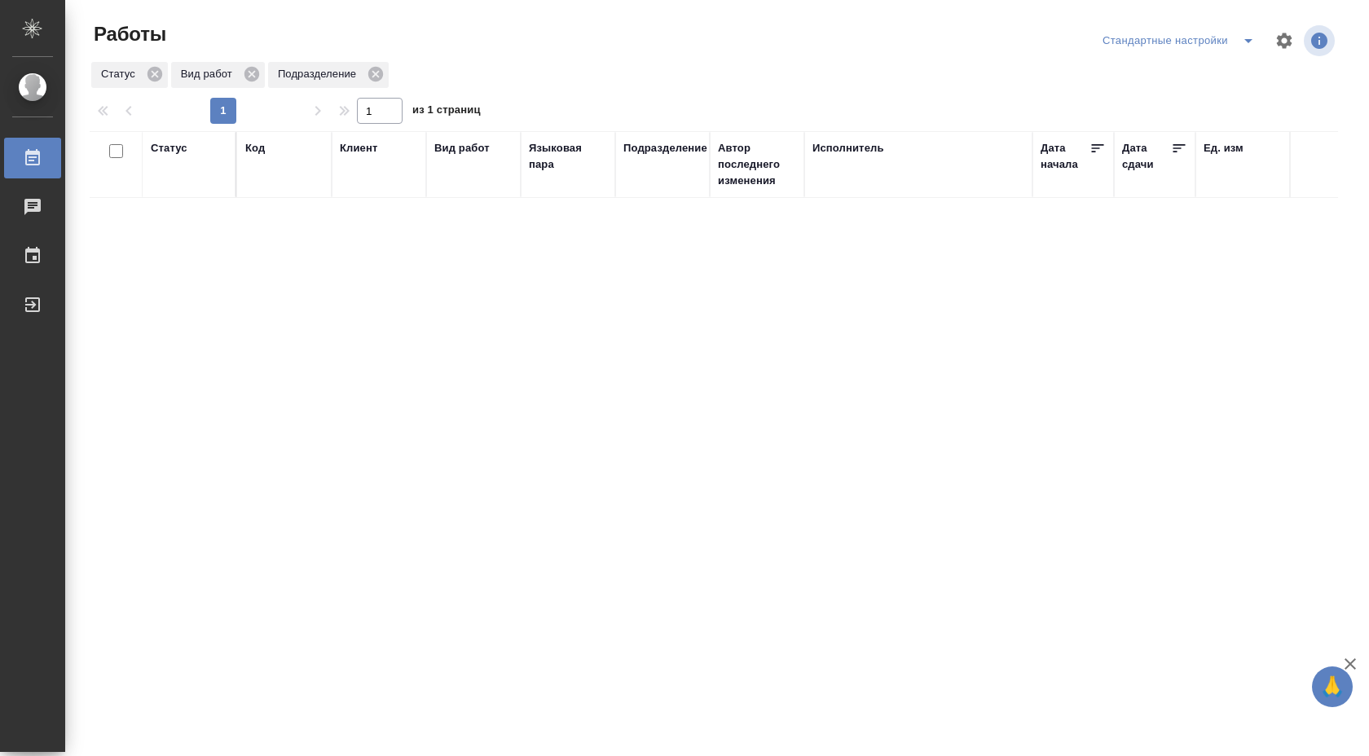
click at [1244, 40] on icon "split button" at bounding box center [1249, 41] width 20 height 20
click at [1195, 78] on li "В работе" at bounding box center [1179, 73] width 170 height 26
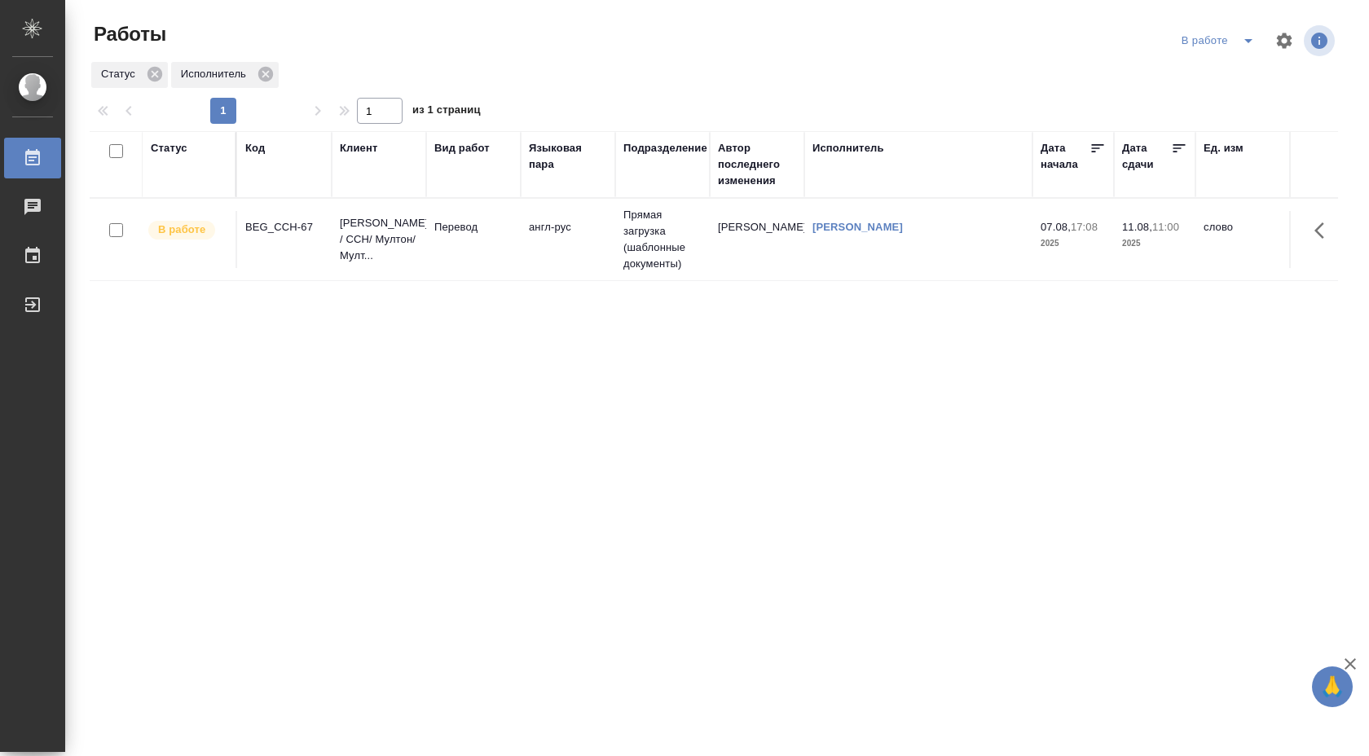
click at [536, 244] on td "англ-рус" at bounding box center [568, 239] width 95 height 57
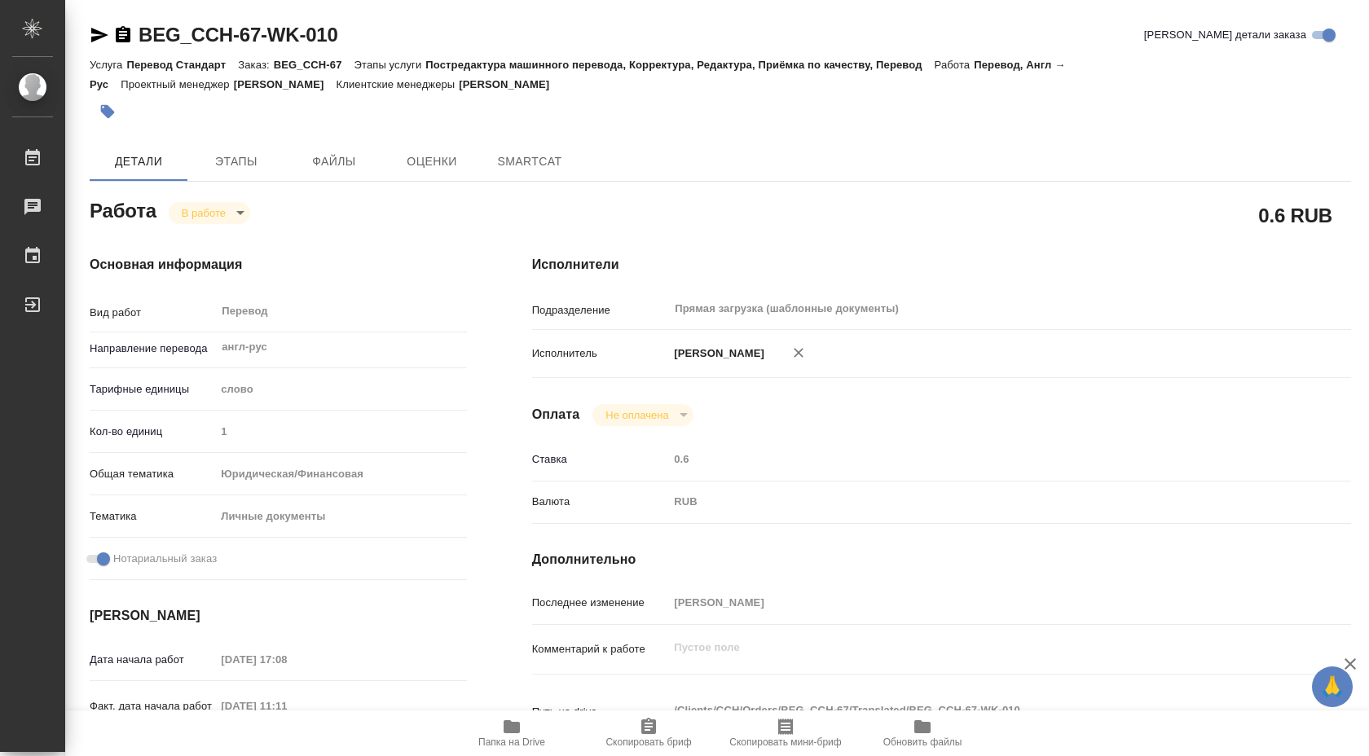
type textarea "x"
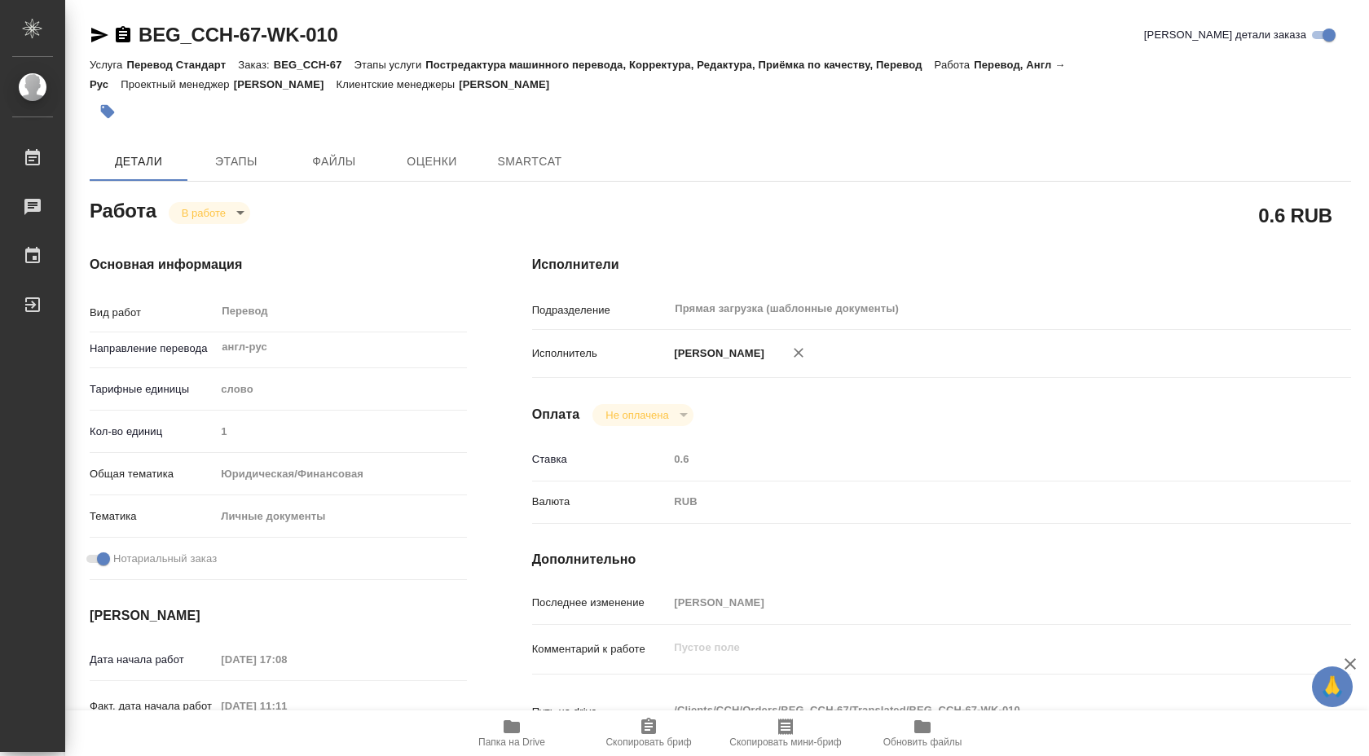
type textarea "x"
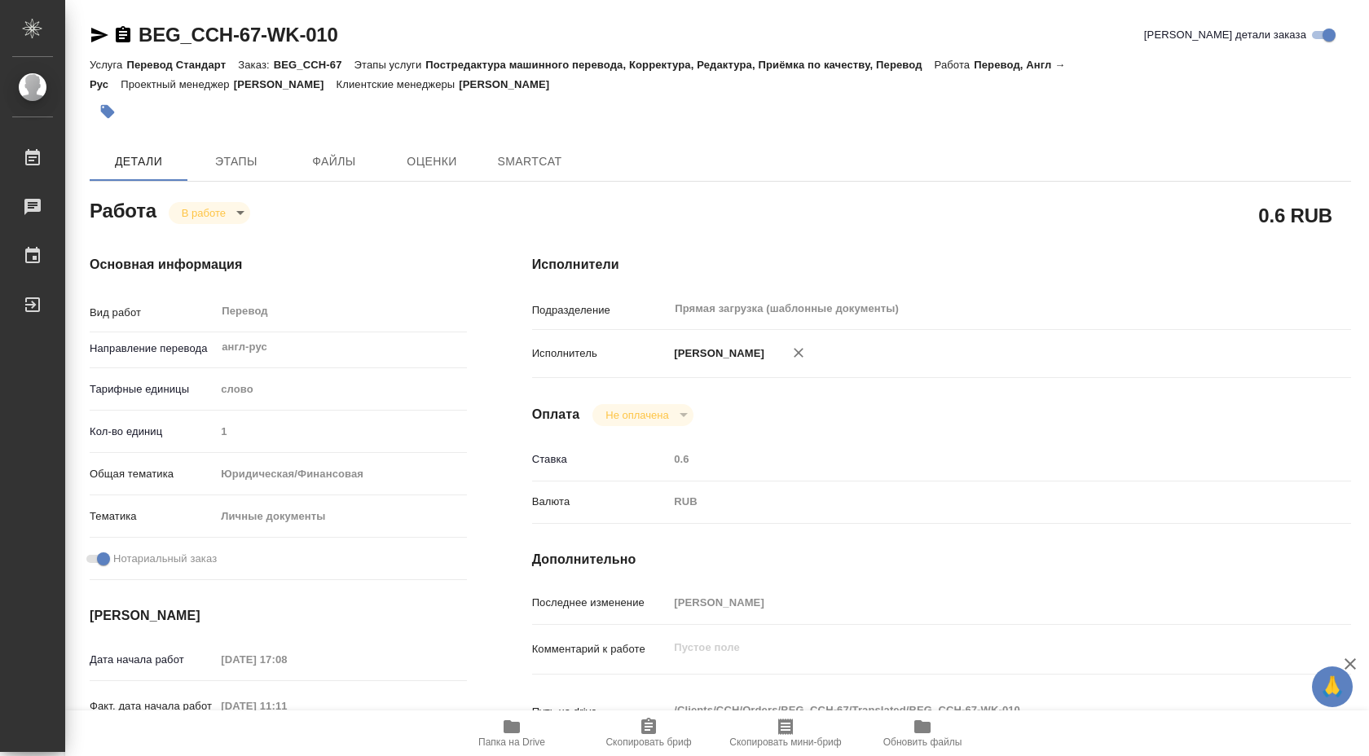
type textarea "x"
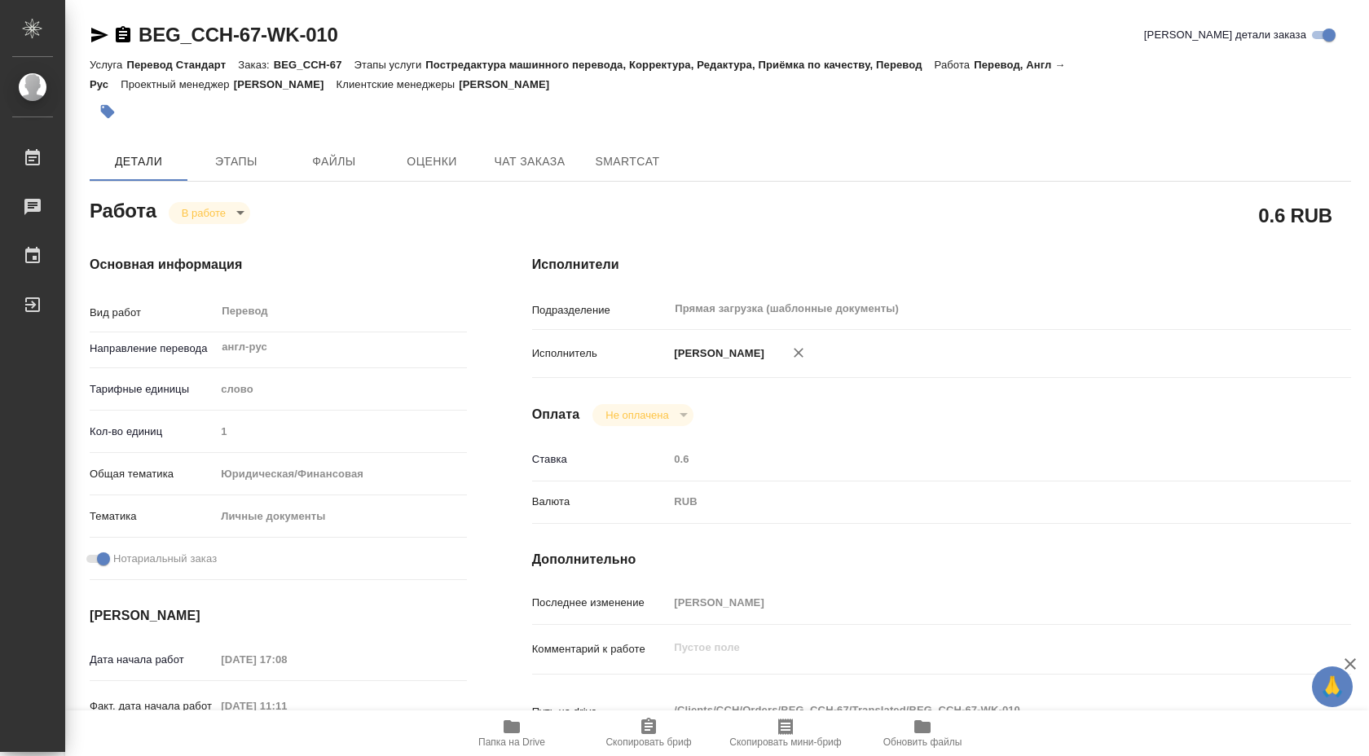
type textarea "x"
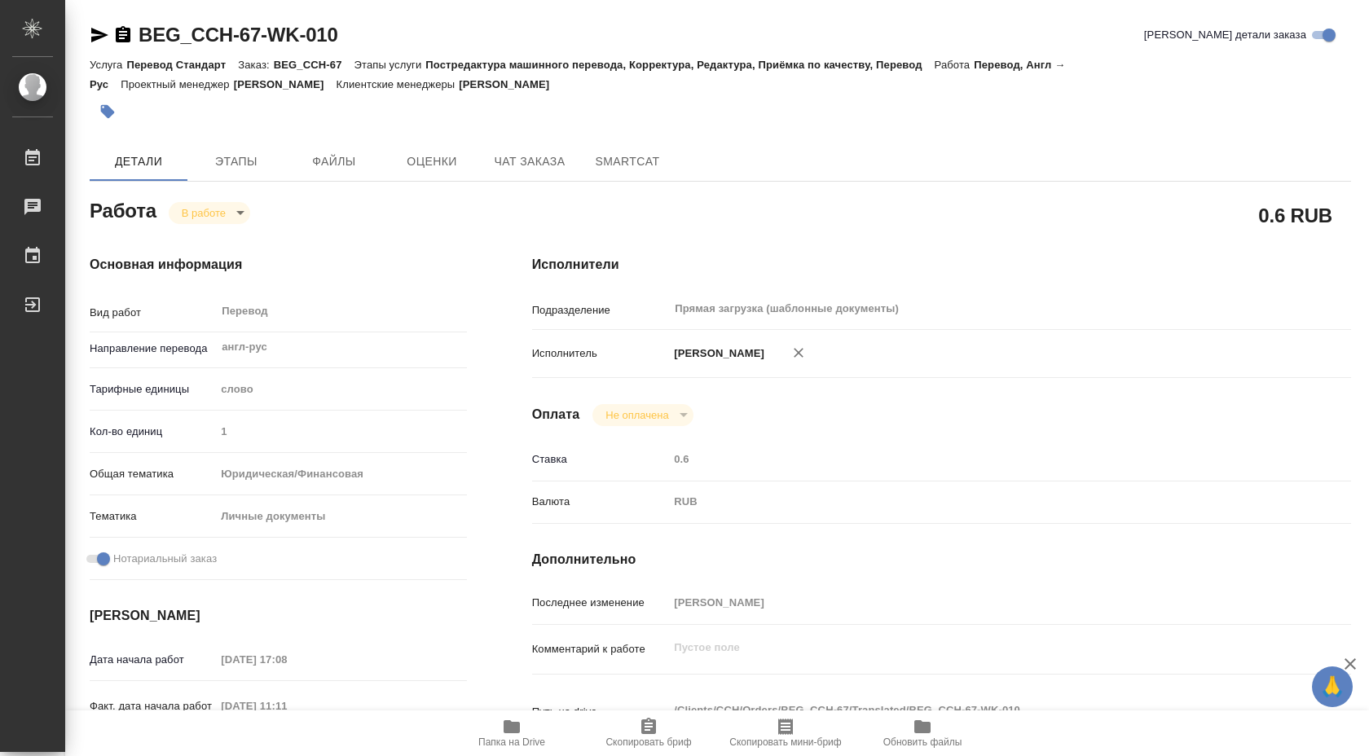
type textarea "x"
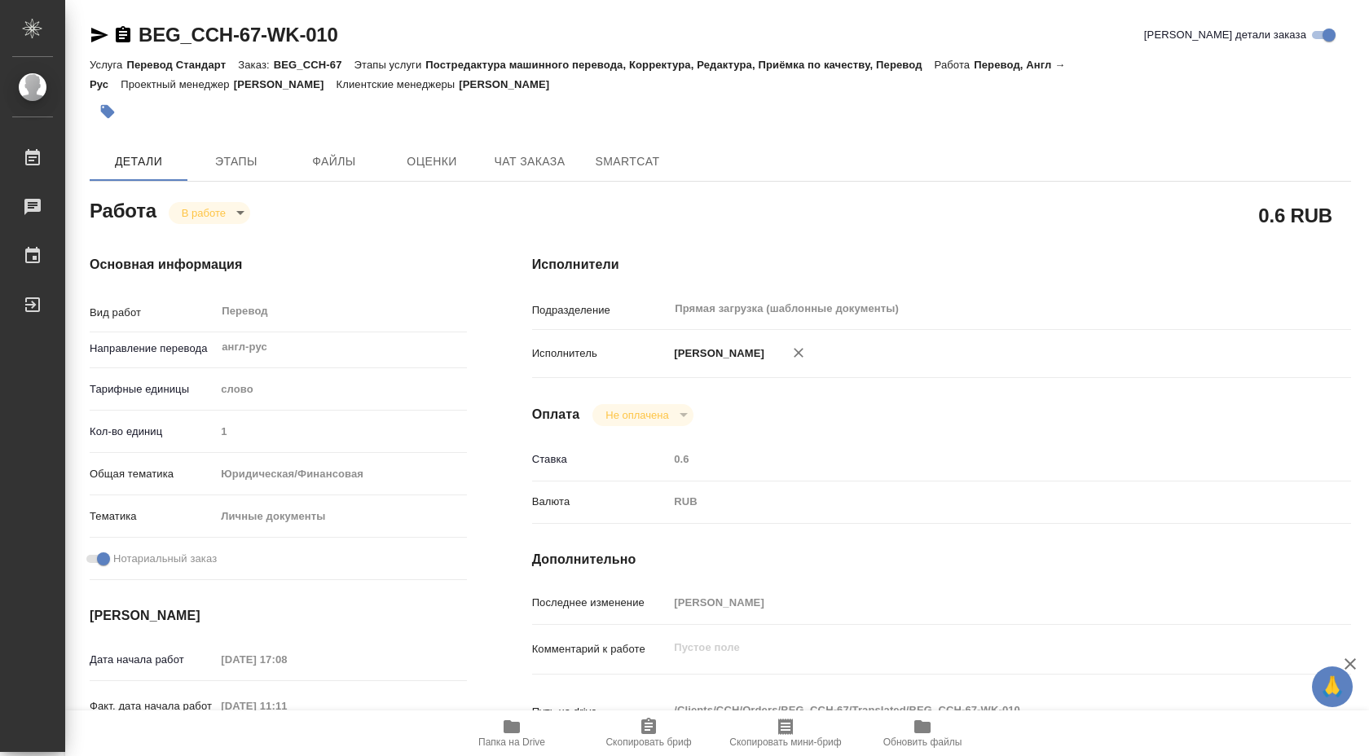
click at [524, 751] on button "Папка на Drive" at bounding box center [511, 734] width 137 height 46
